Goal: Transaction & Acquisition: Download file/media

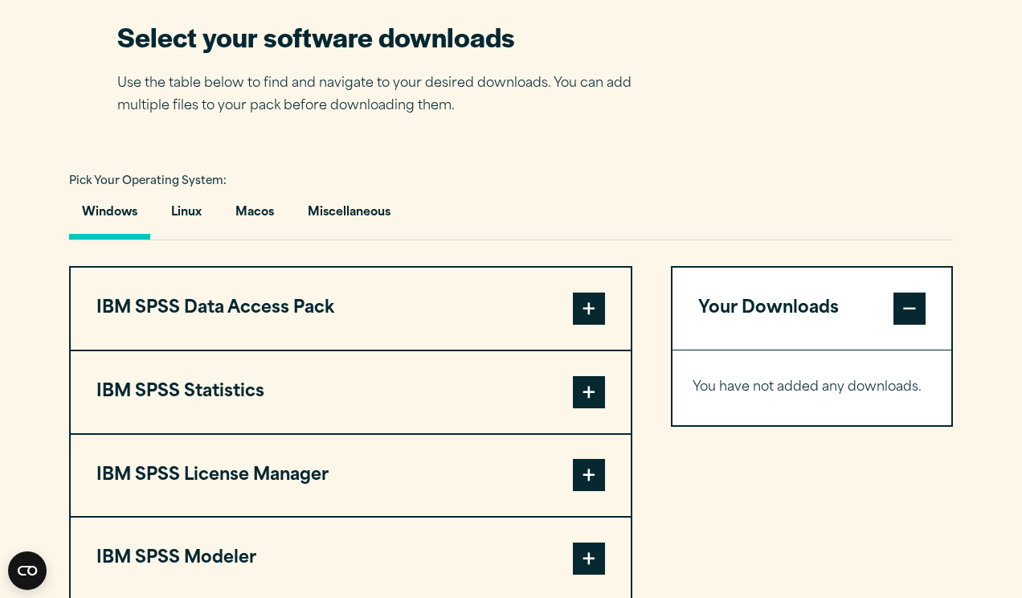
scroll to position [1042, 0]
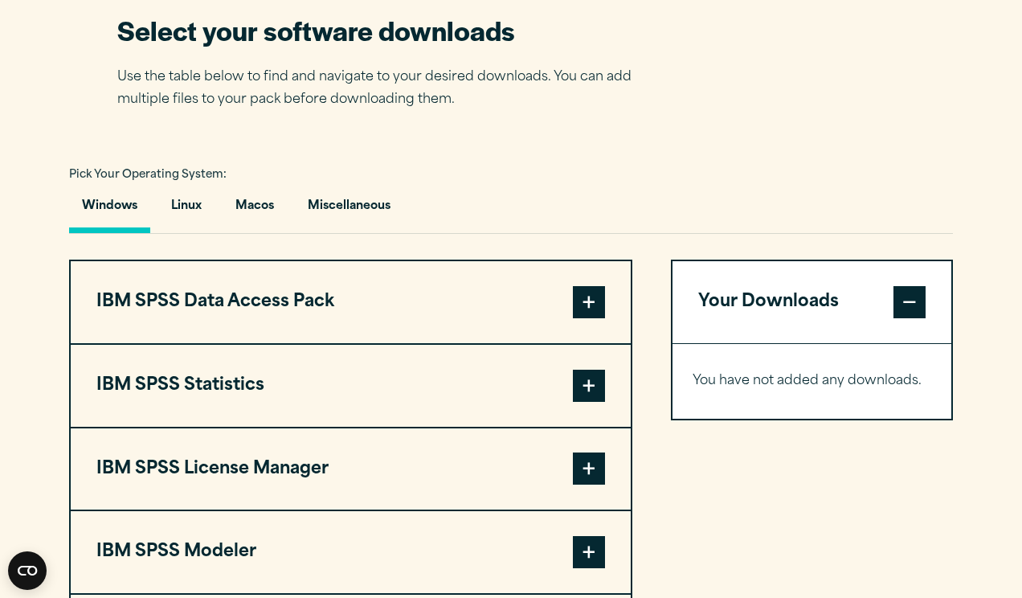
click at [593, 372] on span at bounding box center [589, 386] width 32 height 32
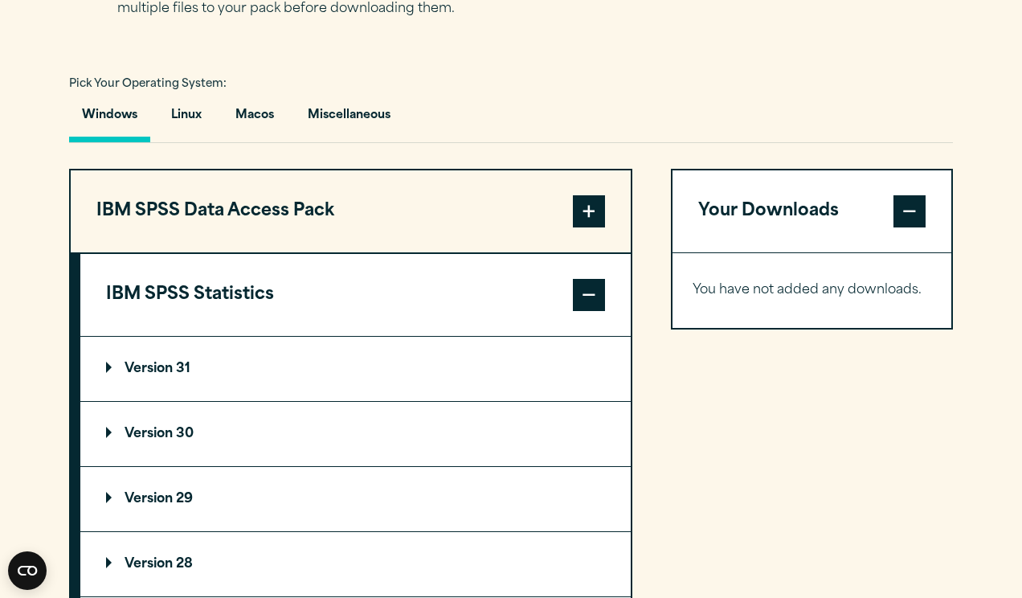
scroll to position [1135, 0]
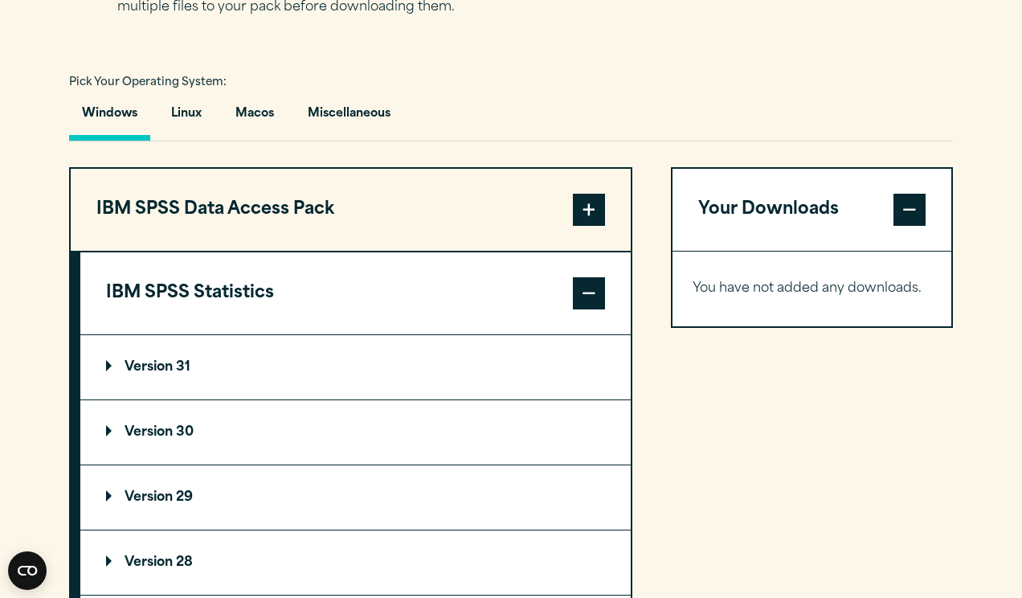
click at [119, 361] on p "Version 31" at bounding box center [148, 367] width 84 height 13
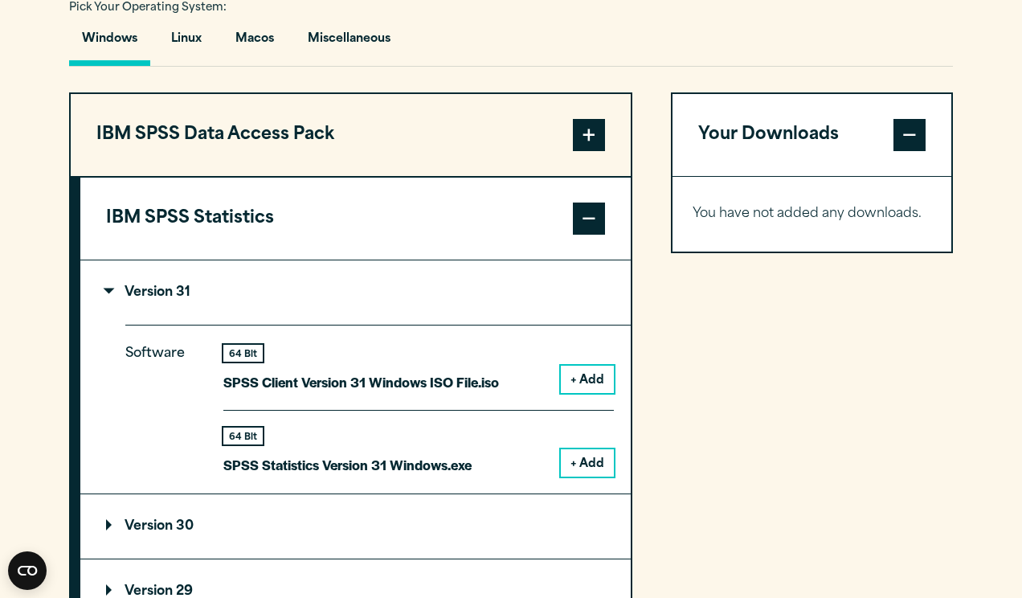
scroll to position [1220, 0]
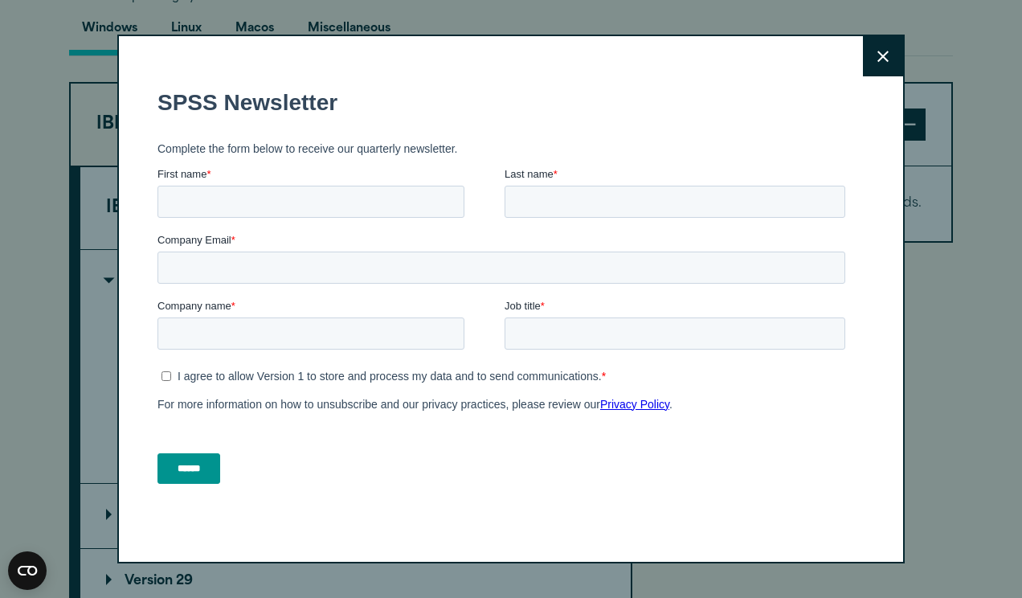
click at [885, 67] on button "Close" at bounding box center [883, 56] width 40 height 40
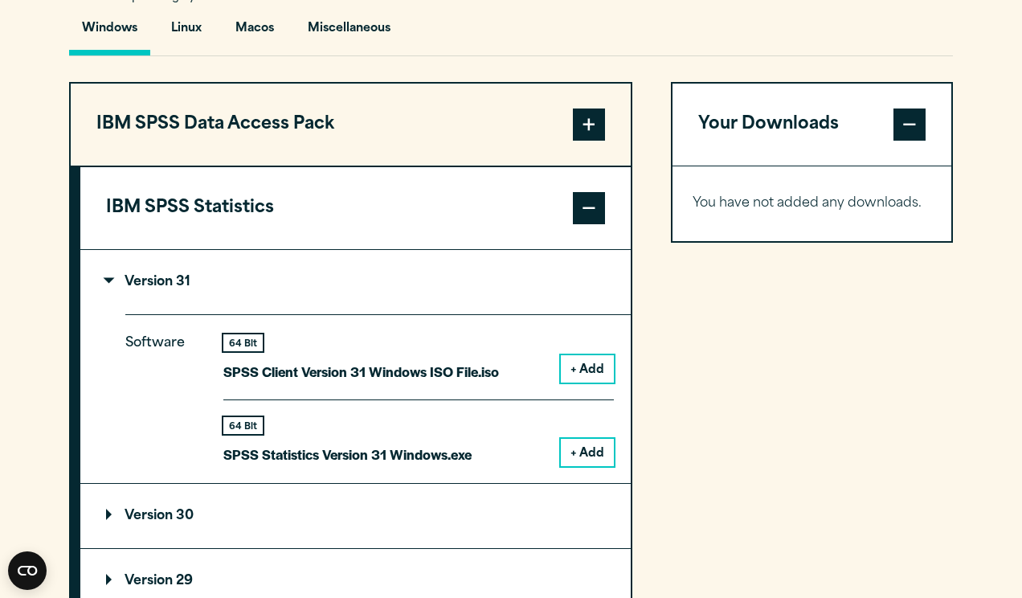
click at [573, 369] on button "+ Add" at bounding box center [587, 368] width 53 height 27
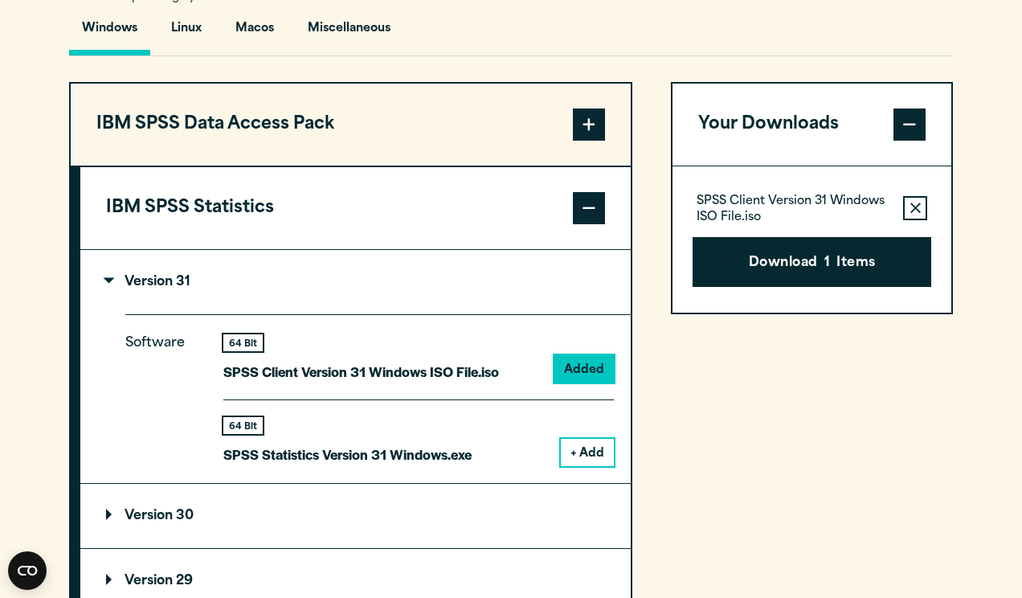
click at [914, 201] on button "Remove this item from your software download list" at bounding box center [915, 208] width 24 height 24
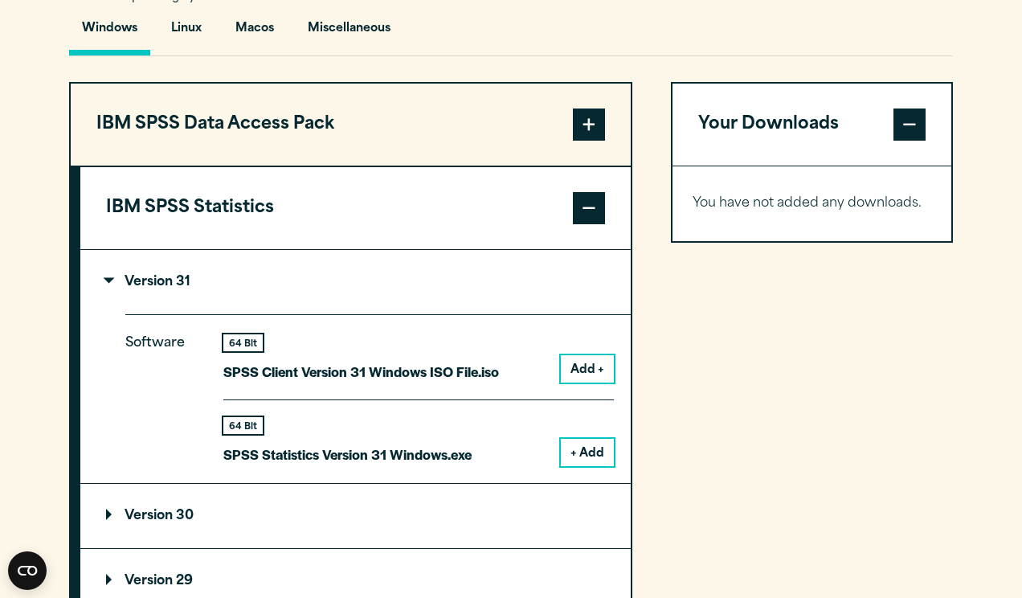
click at [590, 440] on button "+ Add" at bounding box center [587, 452] width 53 height 27
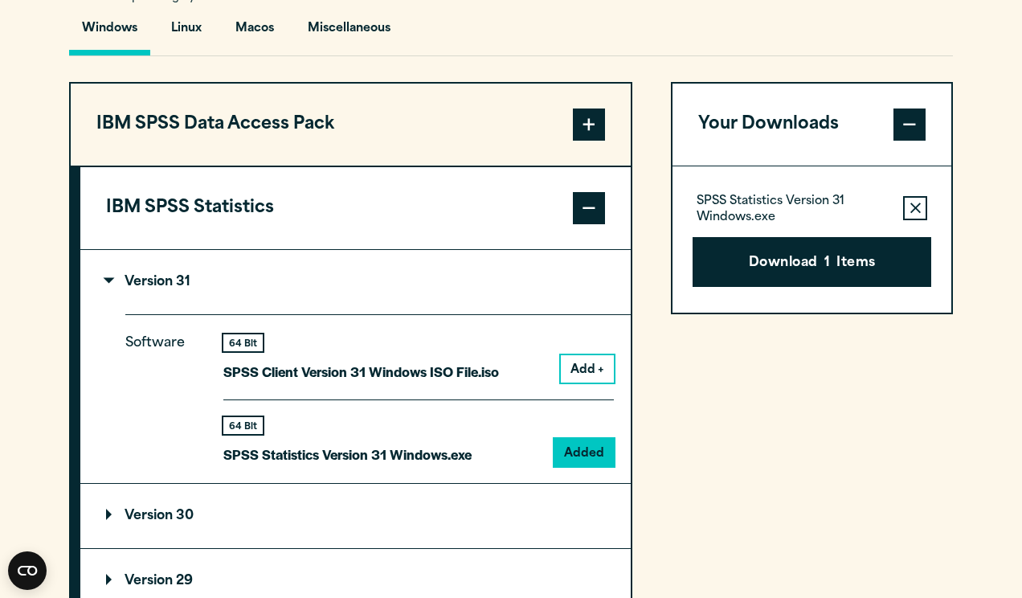
click at [929, 208] on div "SPSS Statistics Version 31 Windows.exe Remove this item from your software down…" at bounding box center [812, 208] width 239 height 32
click at [923, 211] on button "Remove this item from your software download list" at bounding box center [915, 208] width 24 height 24
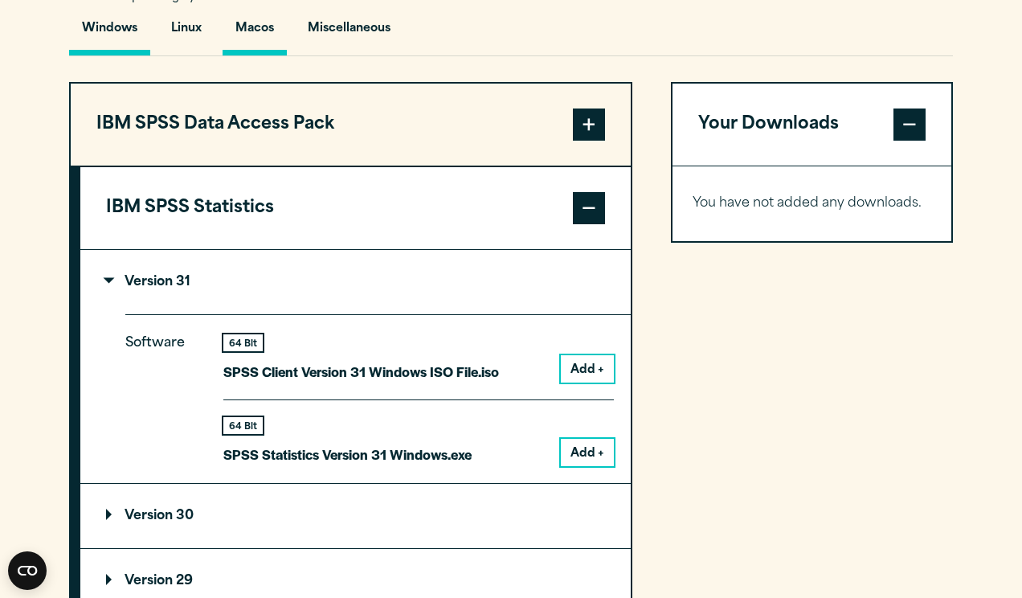
click at [251, 20] on button "Macos" at bounding box center [255, 33] width 64 height 46
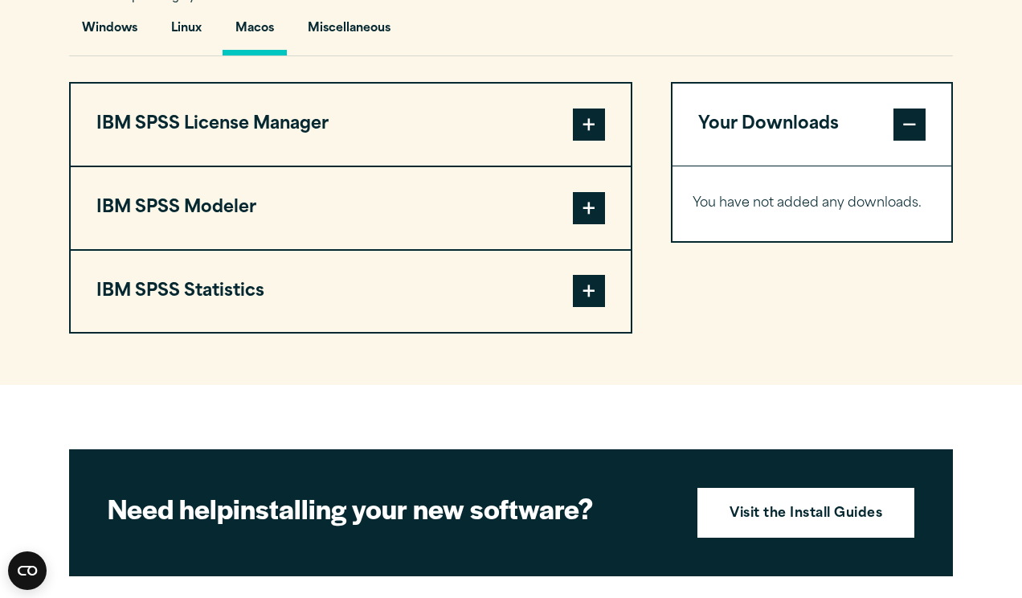
click at [260, 298] on button "IBM SPSS Statistics" at bounding box center [351, 292] width 560 height 82
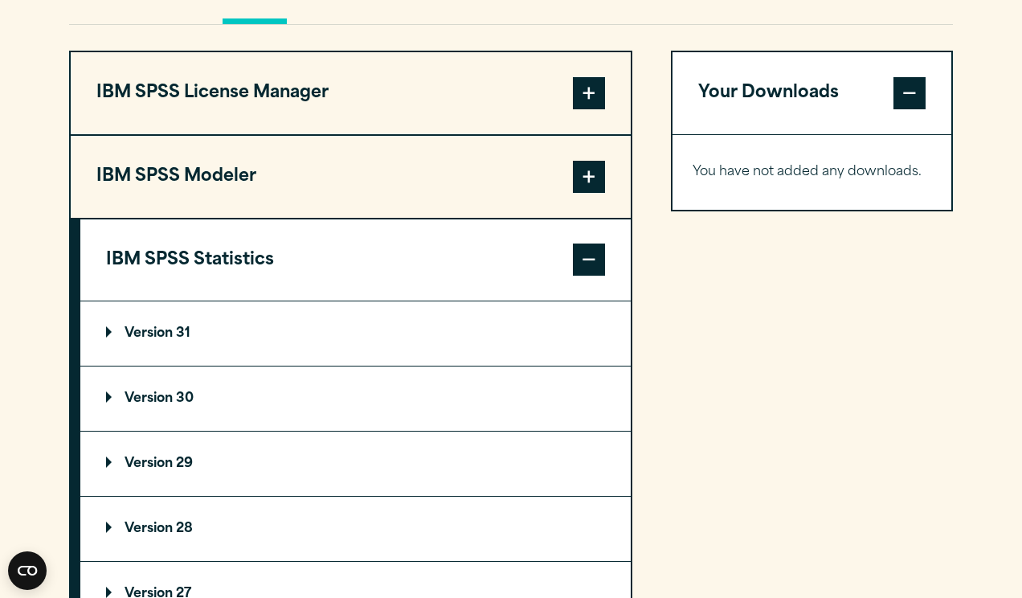
scroll to position [1252, 0]
click at [176, 326] on p "Version 31" at bounding box center [148, 332] width 84 height 13
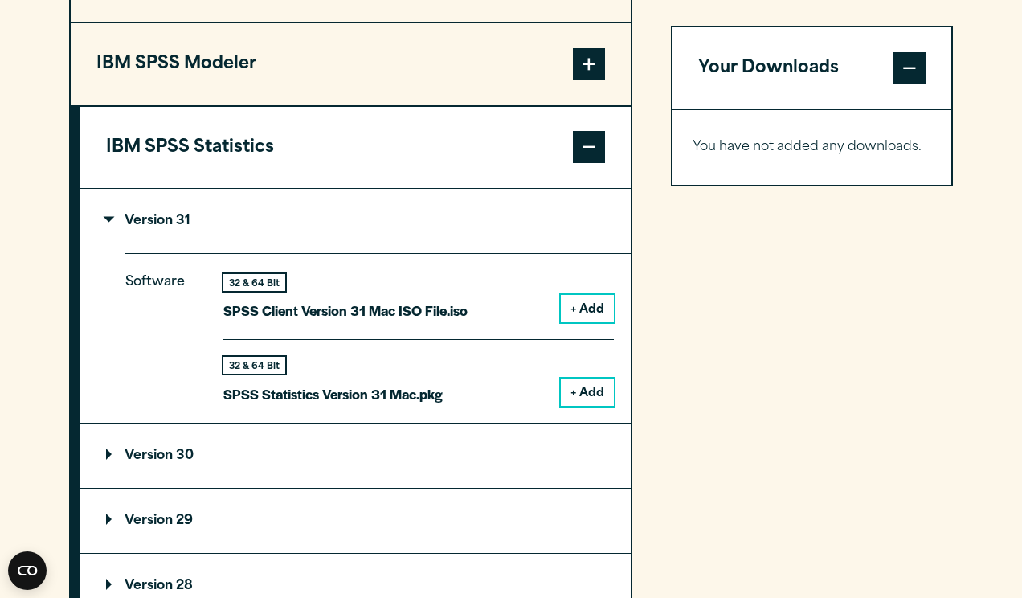
scroll to position [1415, 0]
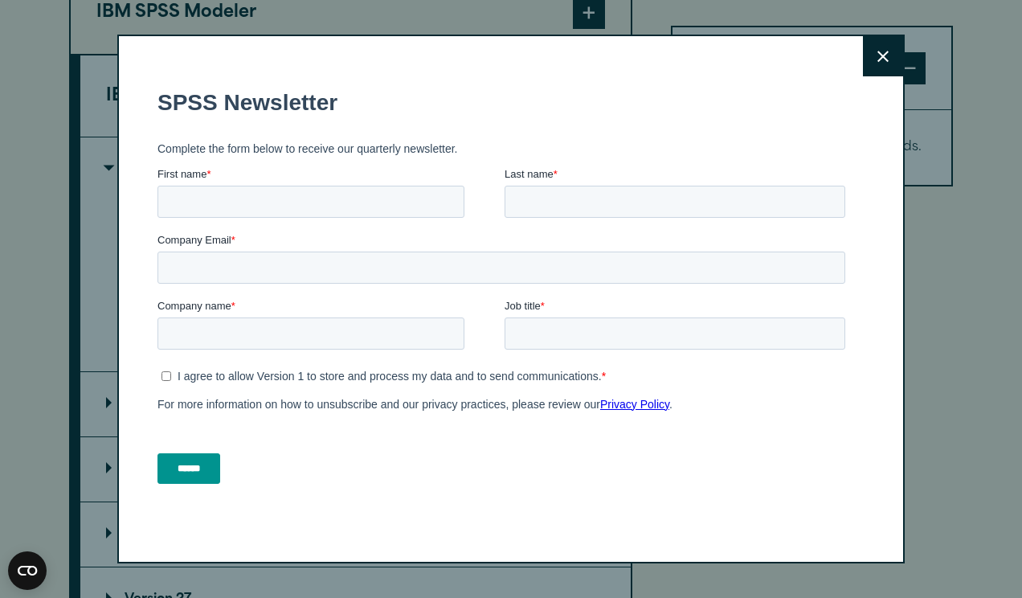
click at [889, 40] on button "Close" at bounding box center [883, 56] width 40 height 40
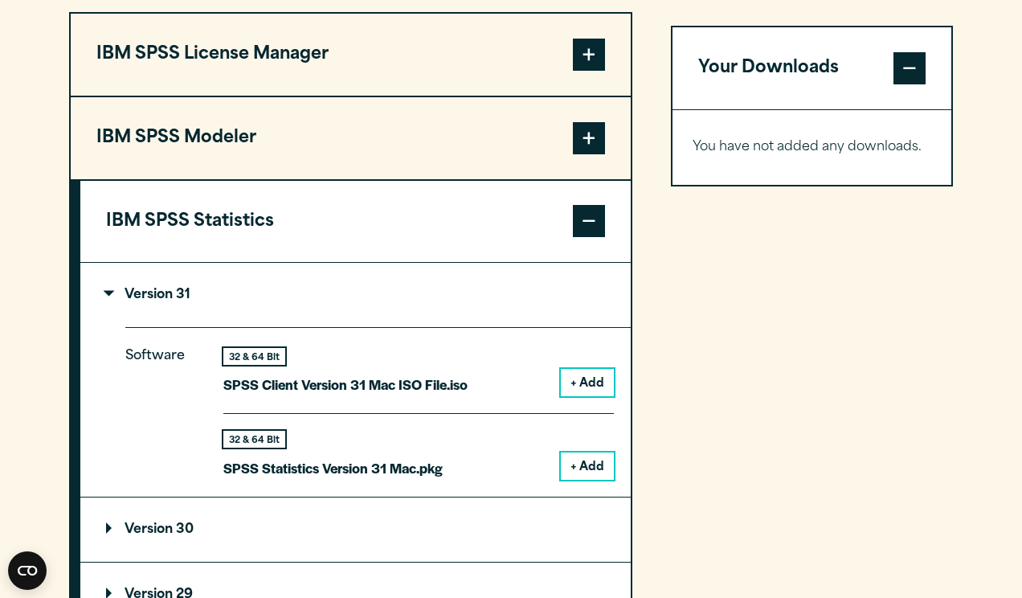
scroll to position [1286, 0]
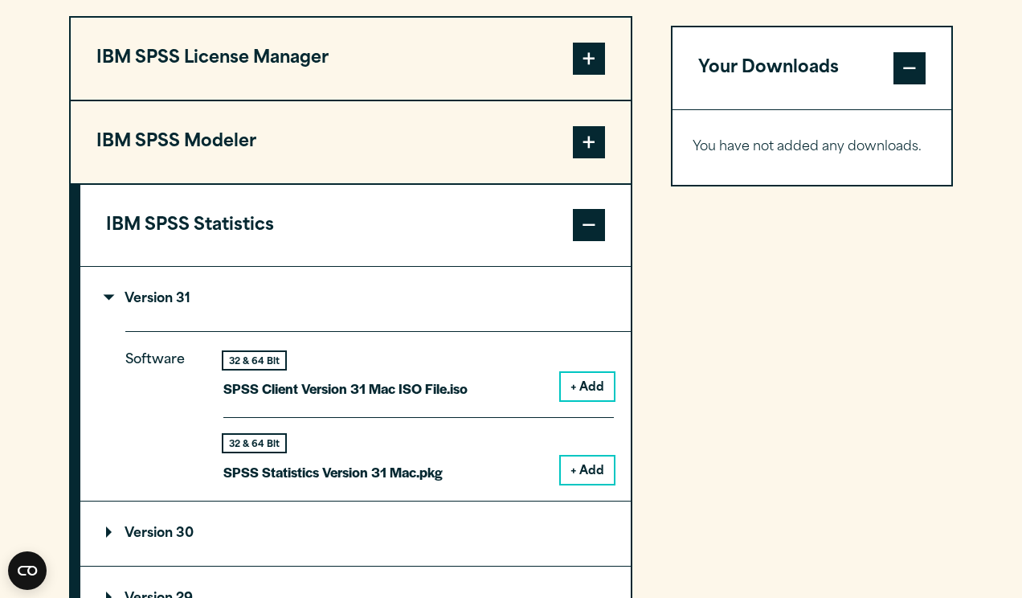
click at [595, 469] on button "+ Add" at bounding box center [587, 469] width 53 height 27
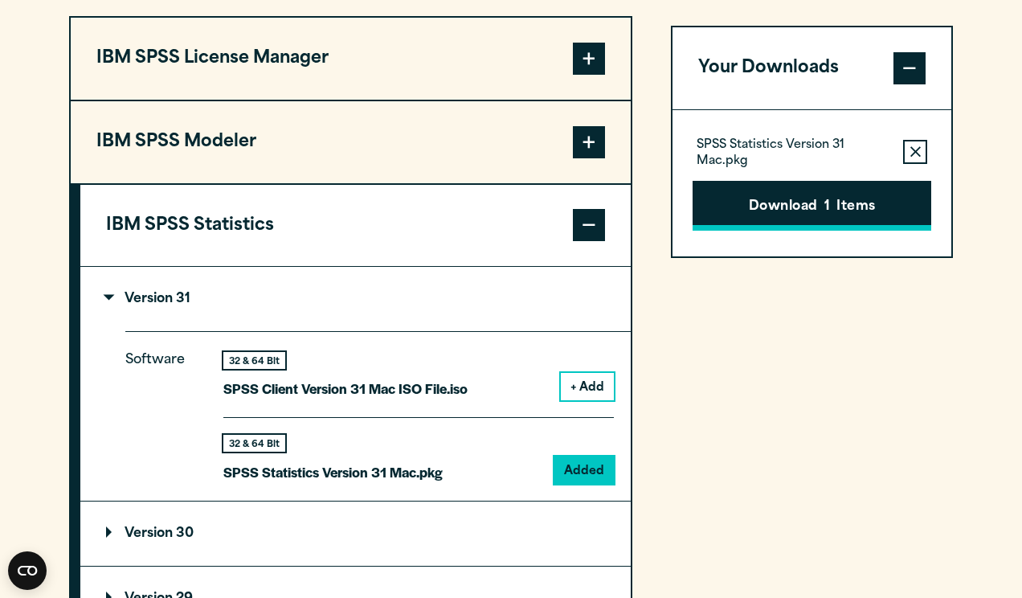
click at [813, 208] on button "Download 1 Items" at bounding box center [812, 206] width 239 height 50
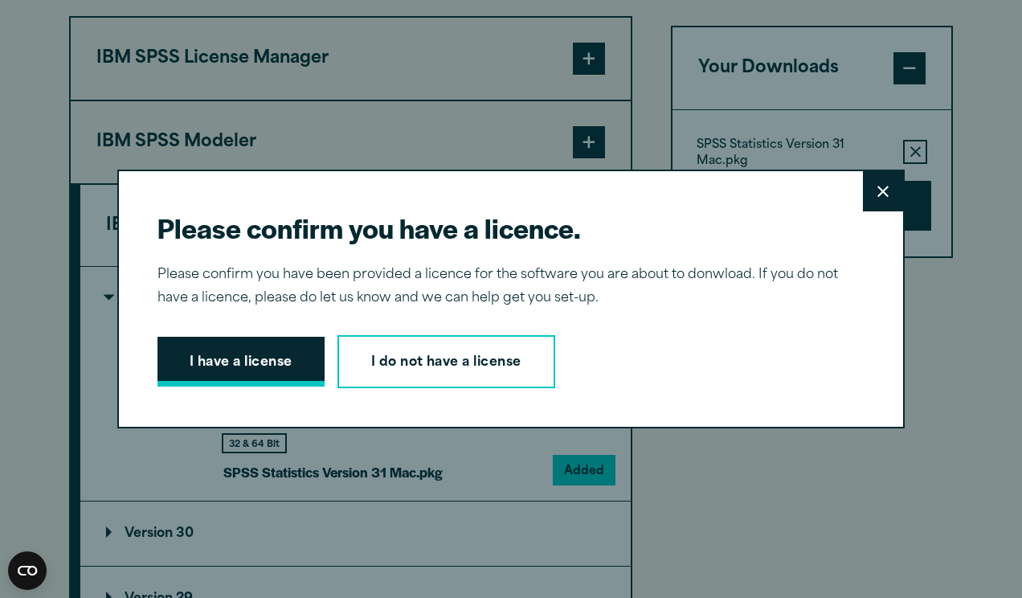
click at [291, 355] on button "I have a license" at bounding box center [240, 362] width 167 height 50
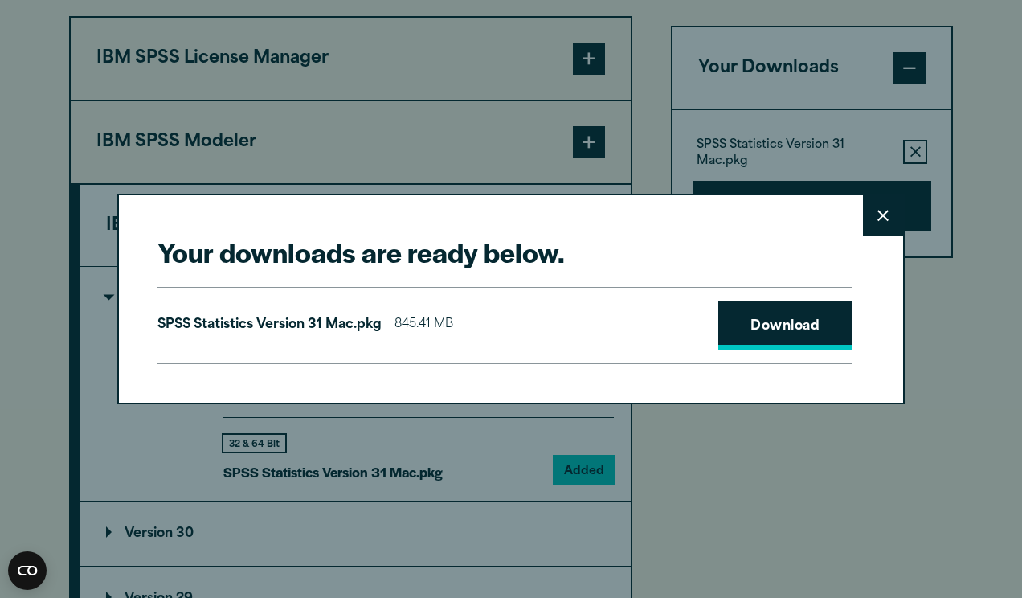
click at [808, 337] on link "Download" at bounding box center [784, 326] width 133 height 50
click at [889, 214] on button "Close" at bounding box center [883, 215] width 40 height 40
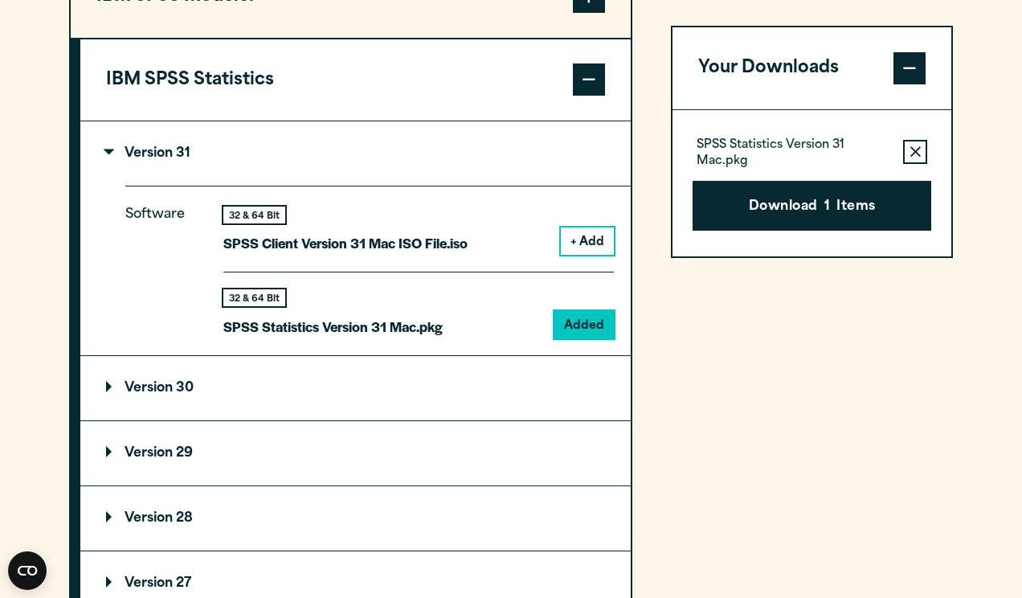
scroll to position [1449, 0]
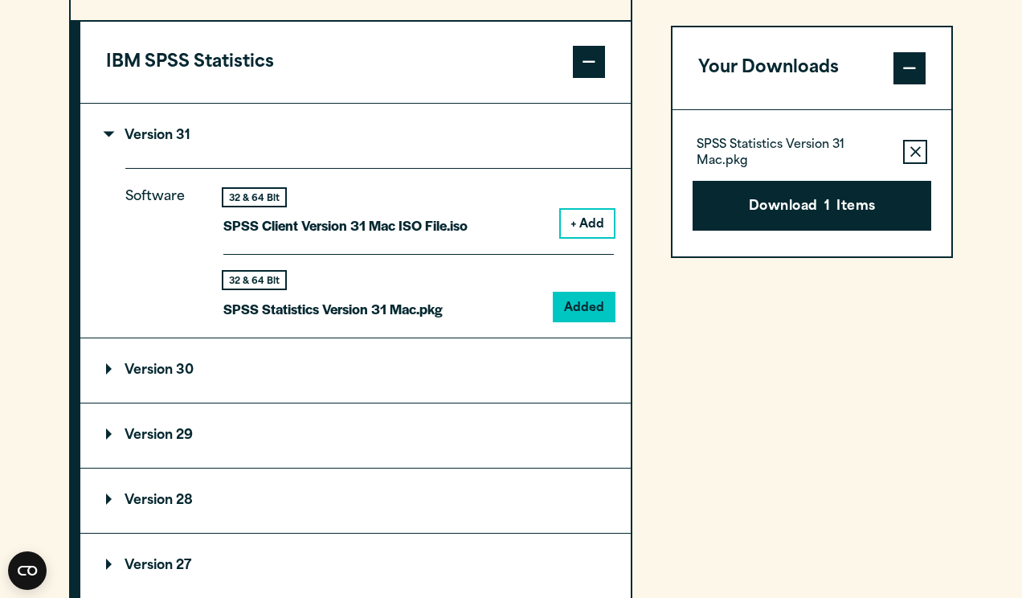
click at [144, 429] on p "Version 29" at bounding box center [149, 435] width 87 height 13
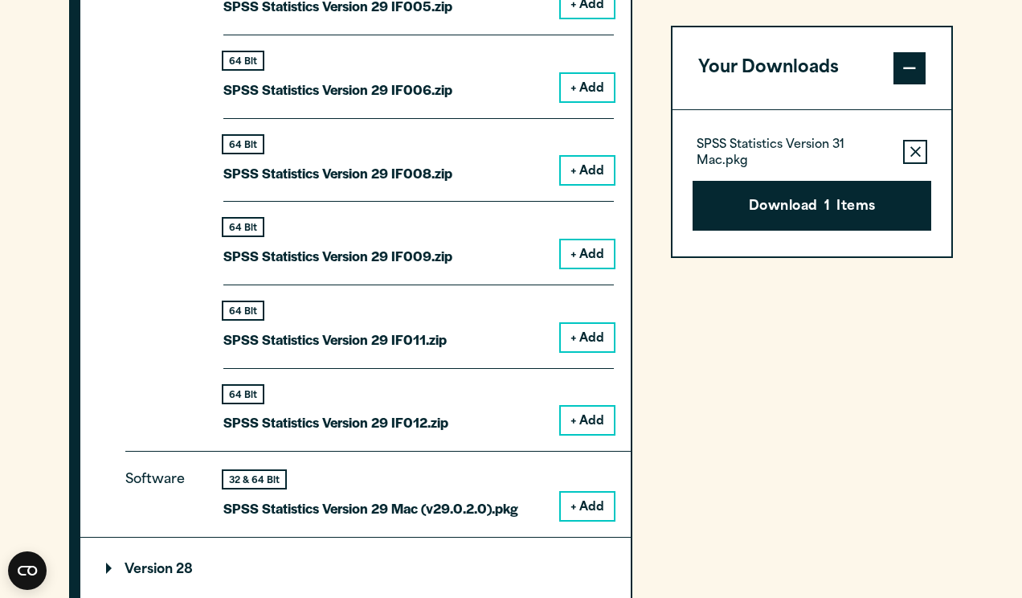
scroll to position [2218, 0]
click at [590, 493] on button "+ Add" at bounding box center [587, 505] width 53 height 27
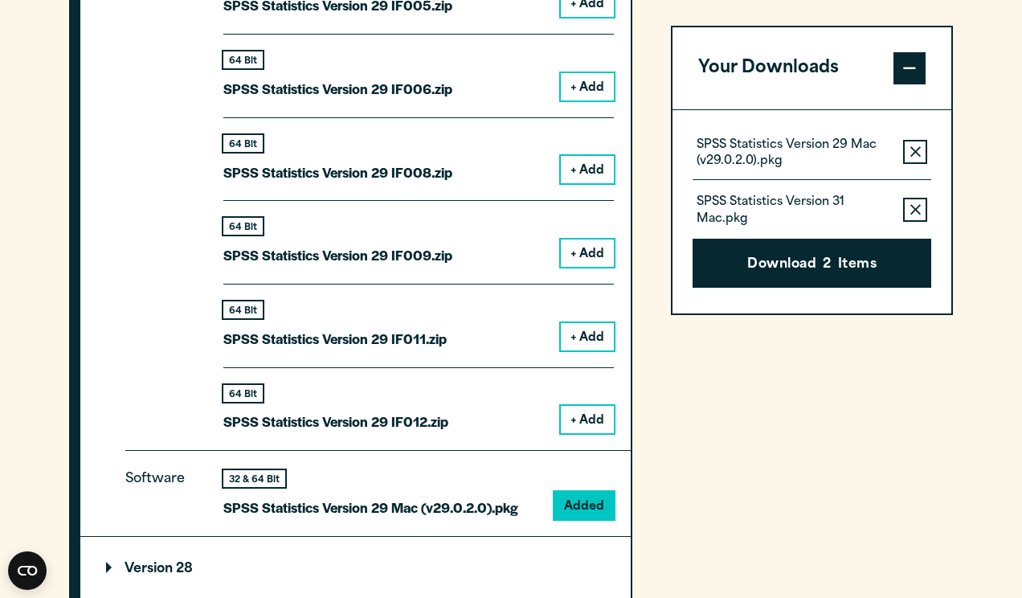
click at [902, 206] on div "SPSS Statistics Version 31 Mac.pkg Remove this item from your software download…" at bounding box center [812, 203] width 239 height 46
click at [910, 206] on icon "button" at bounding box center [915, 209] width 10 height 11
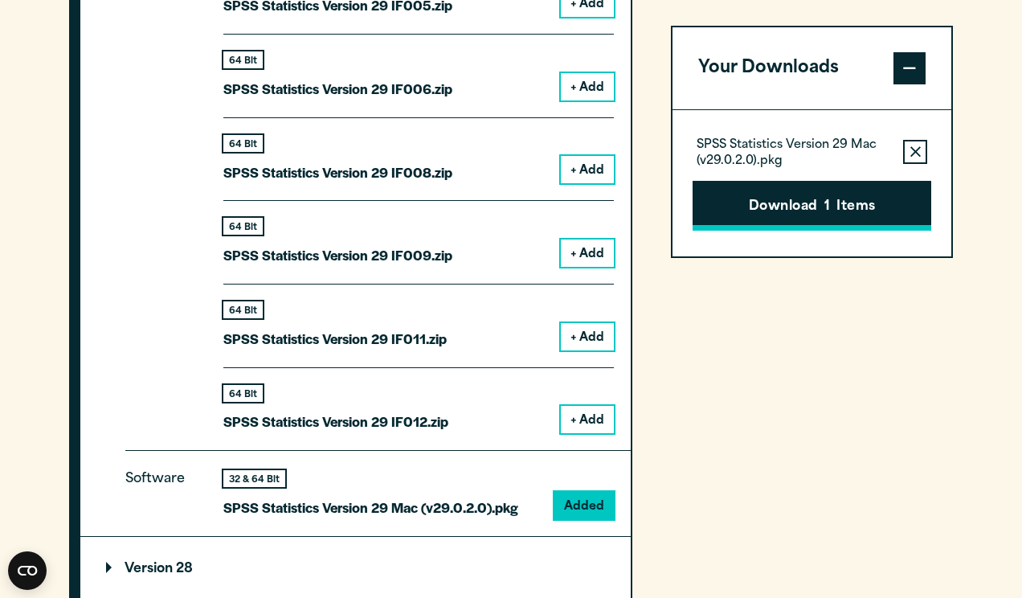
click at [873, 198] on button "Download 1 Items" at bounding box center [812, 206] width 239 height 50
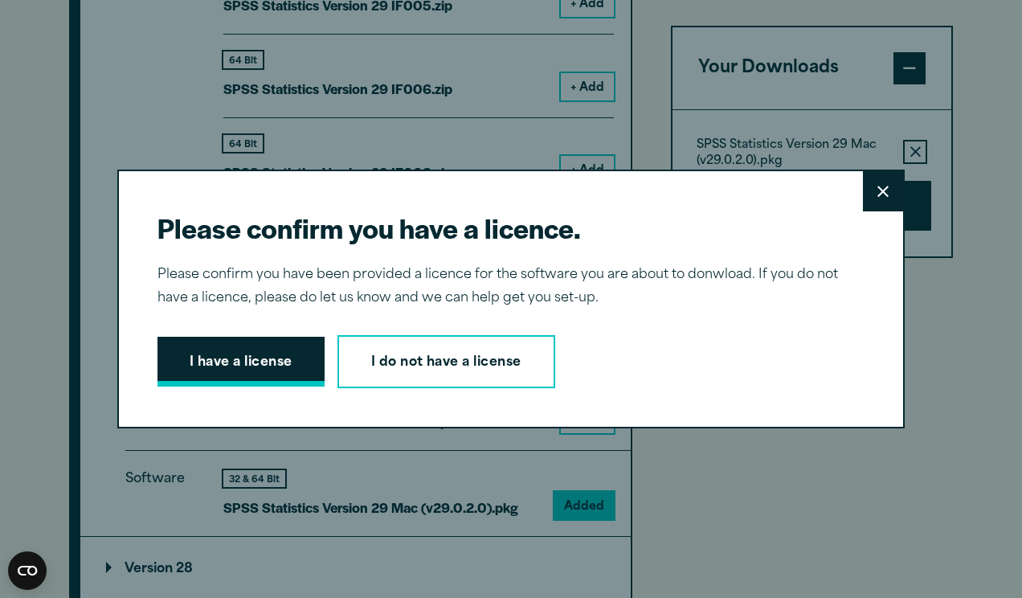
click at [288, 363] on button "I have a license" at bounding box center [240, 362] width 167 height 50
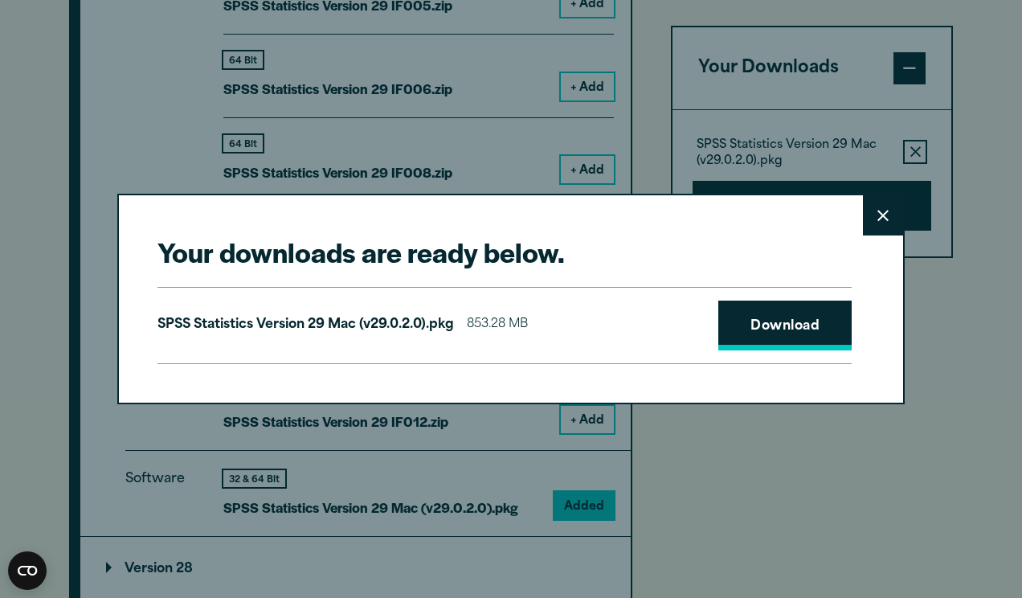
click at [779, 333] on link "Download" at bounding box center [784, 326] width 133 height 50
